Goal: Check status: Check status

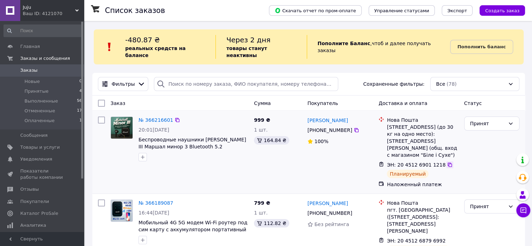
click at [448, 163] on icon at bounding box center [450, 165] width 4 height 4
click at [49, 171] on span "Показатели работы компании" at bounding box center [42, 174] width 44 height 13
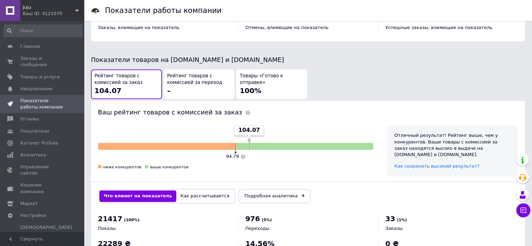
scroll to position [350, 0]
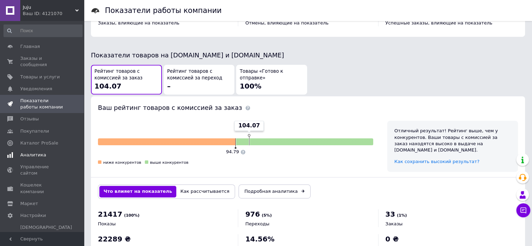
click at [42, 152] on span "Аналитика" at bounding box center [42, 155] width 44 height 6
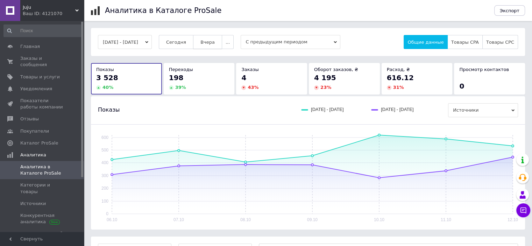
click at [220, 46] on button "Вчера" at bounding box center [207, 42] width 29 height 14
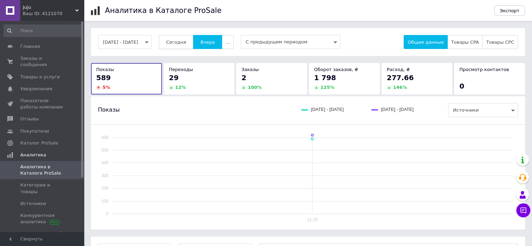
click at [182, 36] on button "Сегодня" at bounding box center [176, 42] width 35 height 14
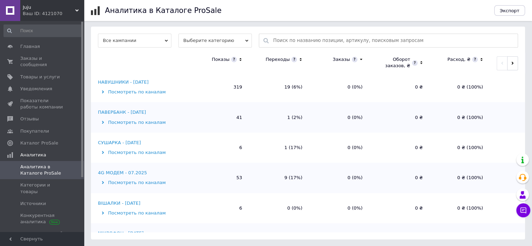
scroll to position [69, 0]
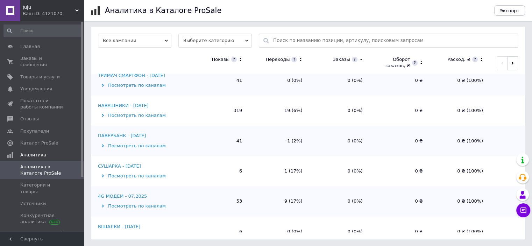
click at [130, 106] on div "НАВУШНИКИ - 24.07.2025" at bounding box center [123, 106] width 51 height 6
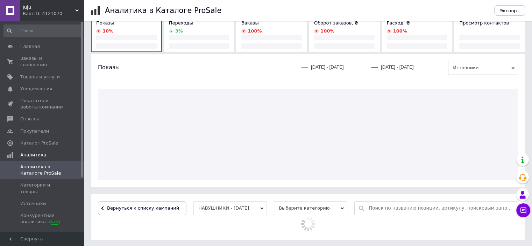
scroll to position [112, 0]
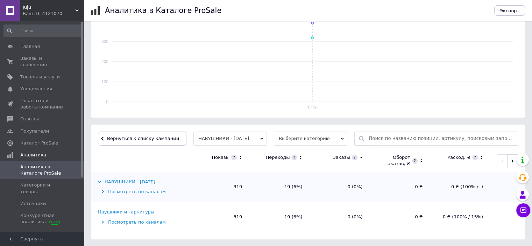
click at [143, 212] on div "Наушники и гарнитуры" at bounding box center [126, 212] width 56 height 6
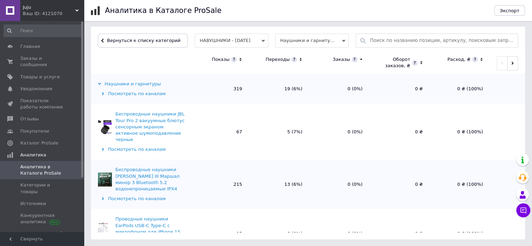
scroll to position [100, 0]
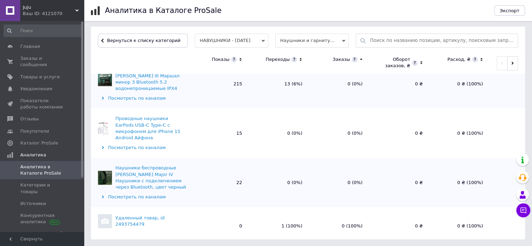
click at [129, 215] on div "Удаленный товар, id 2493754479" at bounding box center [152, 221] width 72 height 13
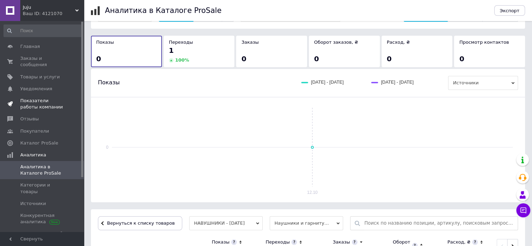
scroll to position [22, 0]
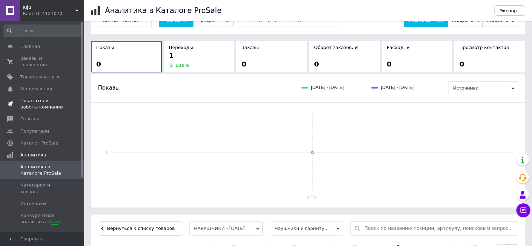
click at [38, 102] on span "Показатели работы компании" at bounding box center [42, 104] width 44 height 13
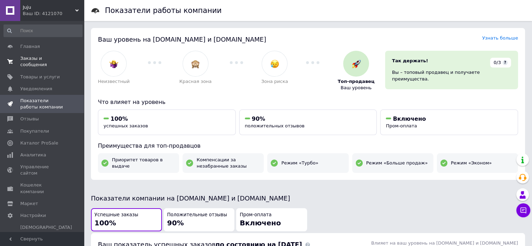
click at [25, 62] on link "Заказы и сообщения 0 0" at bounding box center [43, 62] width 86 height 18
